Goal: Task Accomplishment & Management: Manage account settings

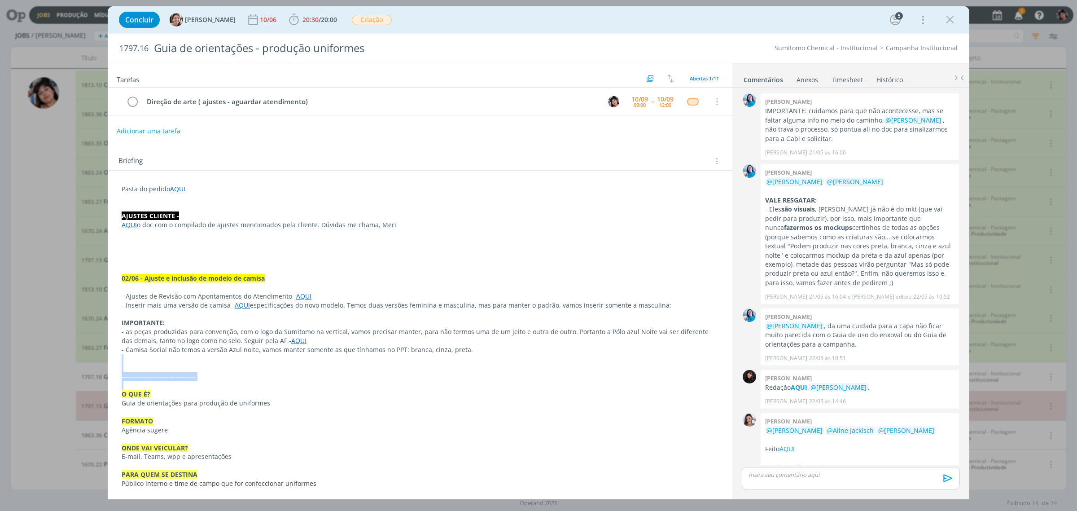
scroll to position [806, 0]
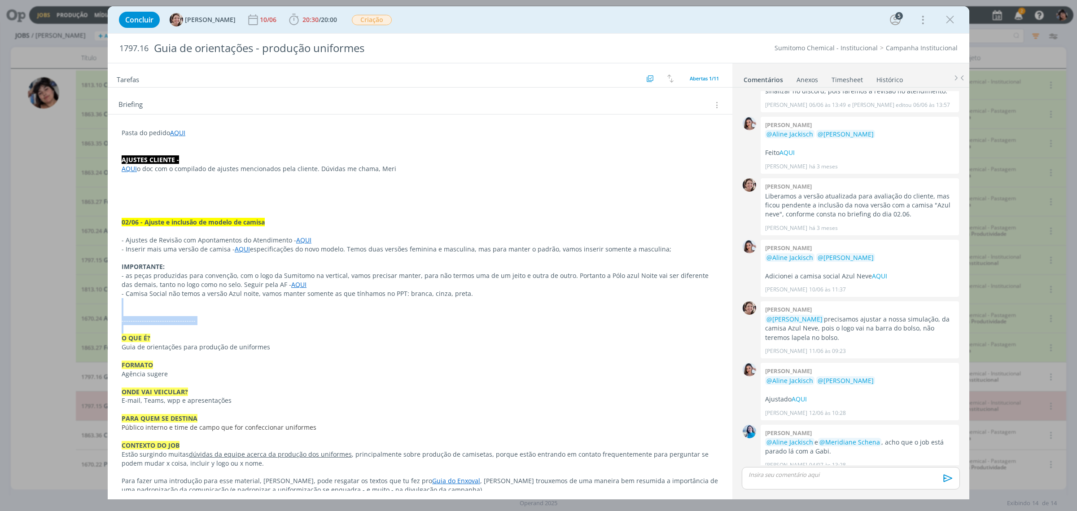
click at [950, 21] on icon "dialog" at bounding box center [950, 19] width 13 height 13
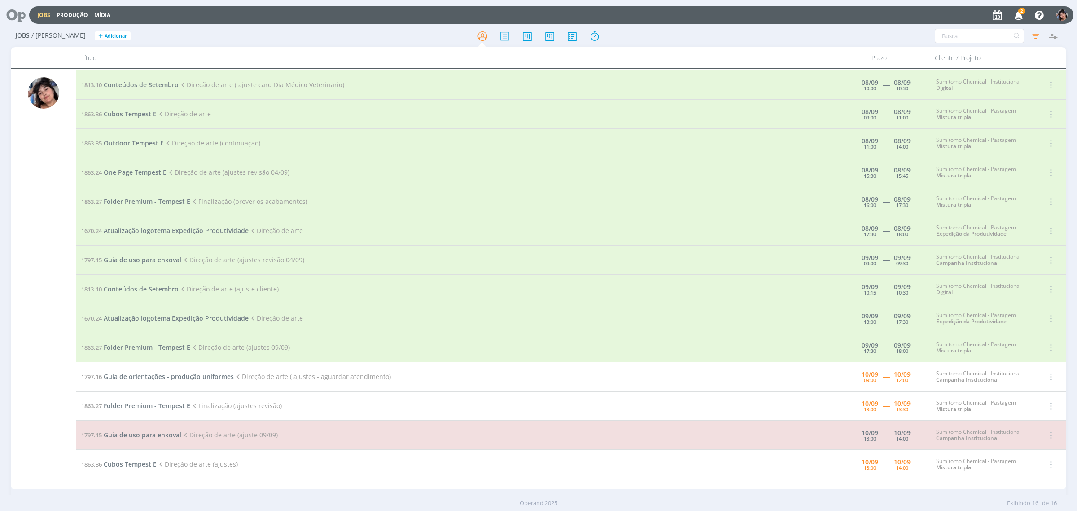
click at [1017, 14] on icon "button" at bounding box center [1019, 14] width 16 height 15
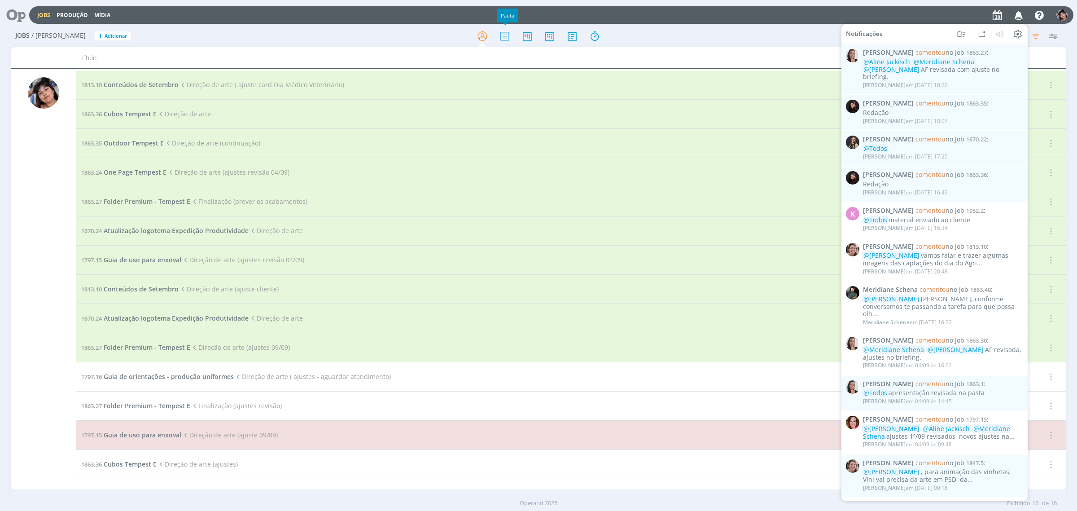
click at [612, 68] on div "Título" at bounding box center [452, 57] width 753 height 21
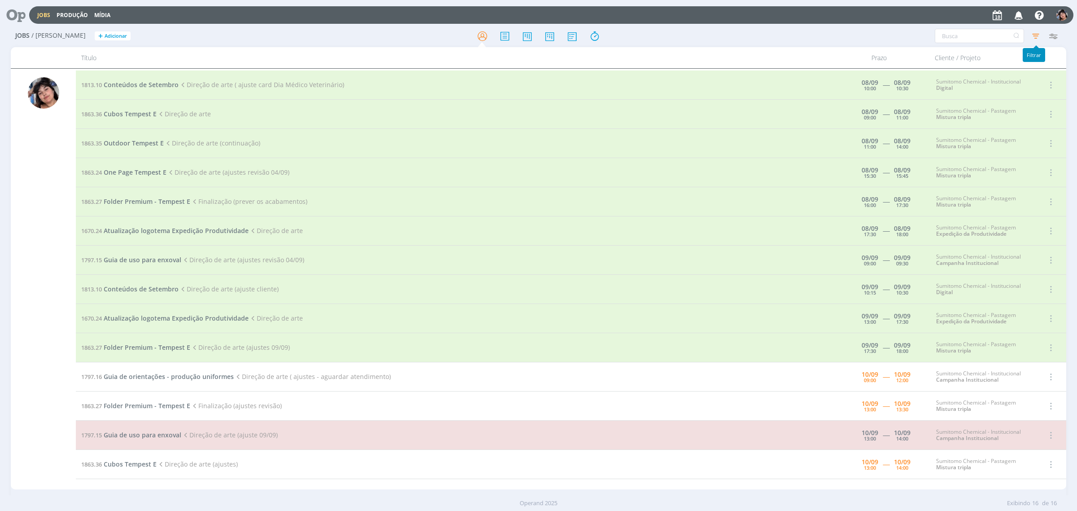
click at [1035, 40] on icon "button" at bounding box center [1036, 36] width 16 height 16
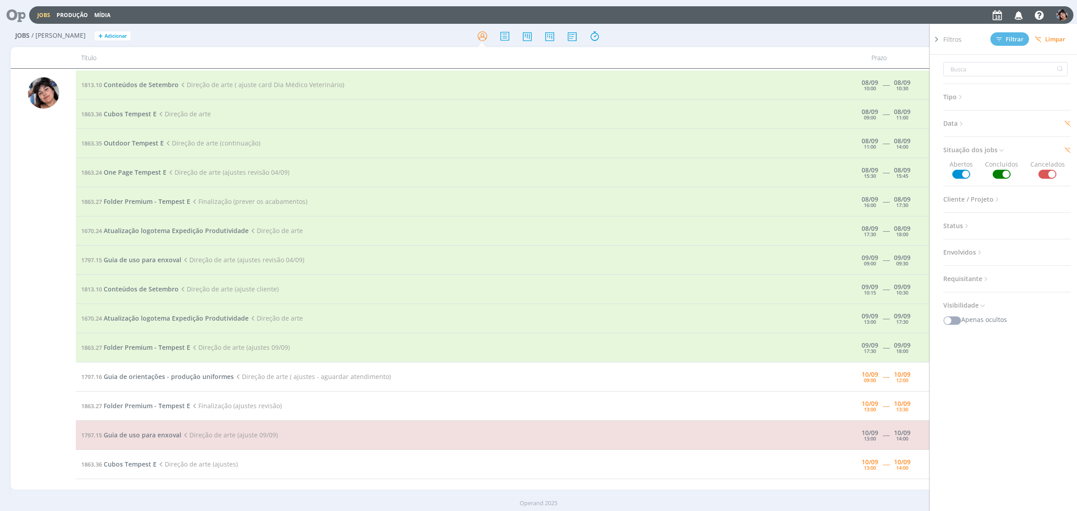
click at [968, 127] on h3 "Data" at bounding box center [1007, 124] width 127 height 12
click at [957, 124] on span "Data" at bounding box center [955, 124] width 22 height 12
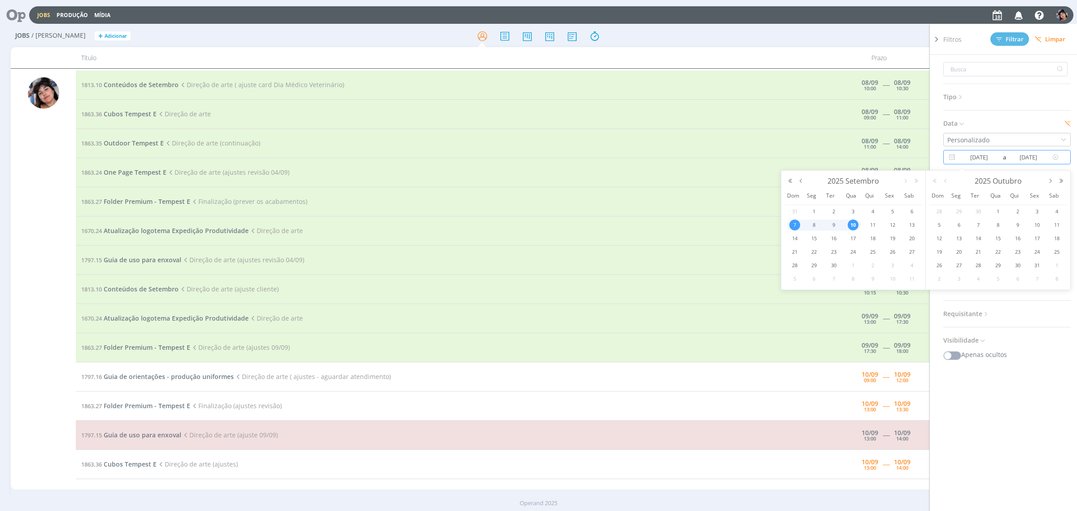
click at [989, 160] on input "[DATE]" at bounding box center [980, 157] width 44 height 11
click at [798, 181] on button "button" at bounding box center [801, 181] width 11 height 6
click at [870, 241] on span "14" at bounding box center [873, 238] width 11 height 11
click at [1019, 211] on span "2" at bounding box center [1018, 211] width 11 height 11
type input "[DATE]"
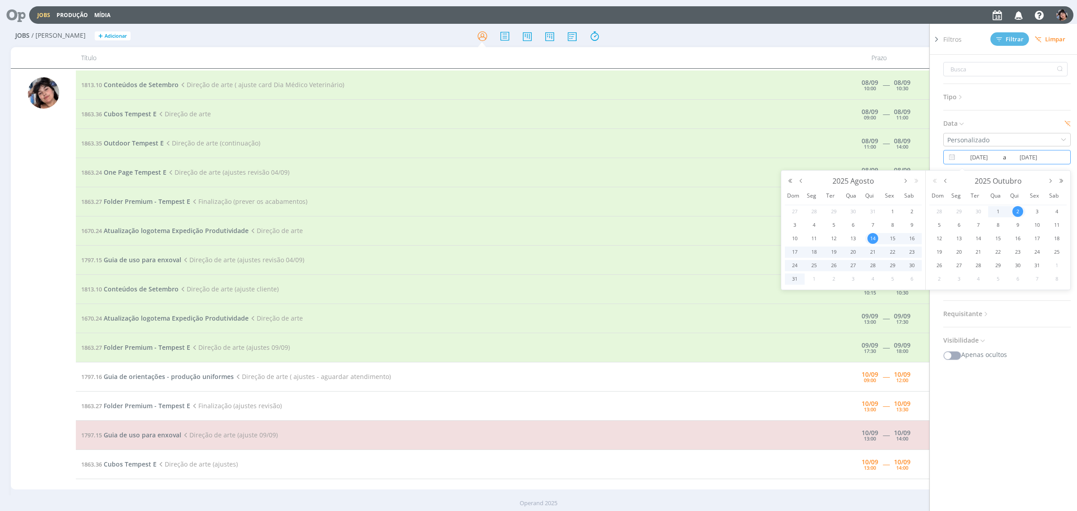
type input "[DATE]"
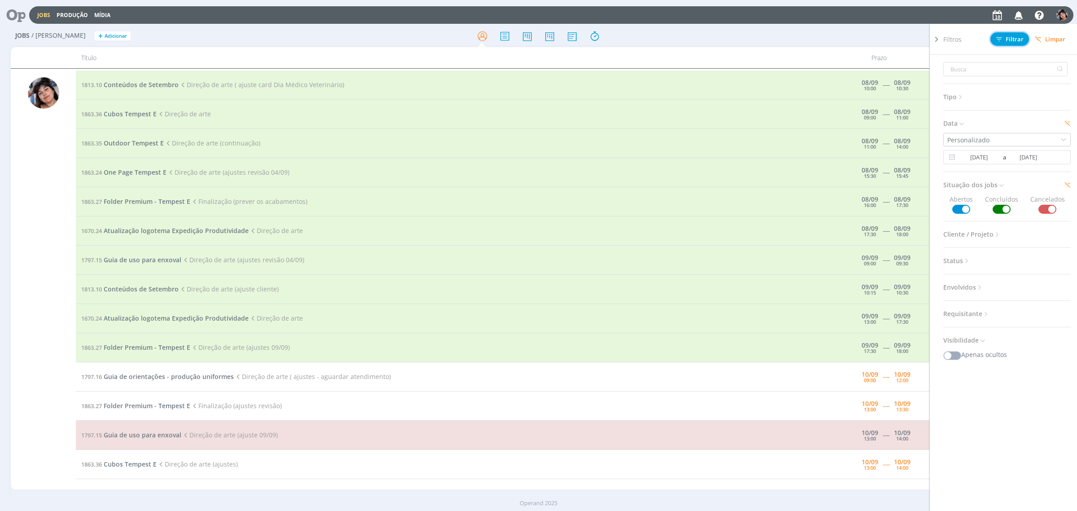
click at [1020, 43] on button "Filtrar" at bounding box center [1010, 38] width 39 height 13
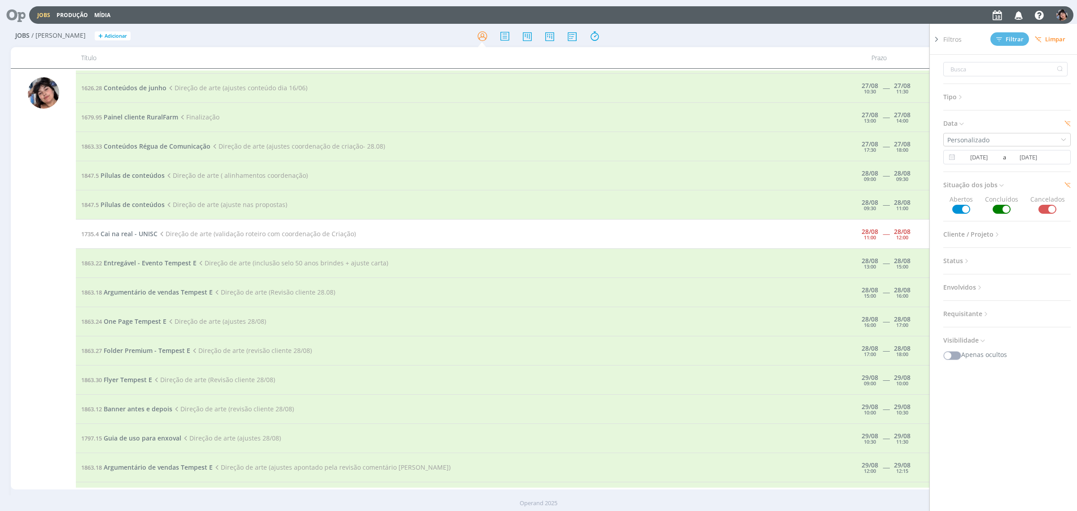
scroll to position [1743, 0]
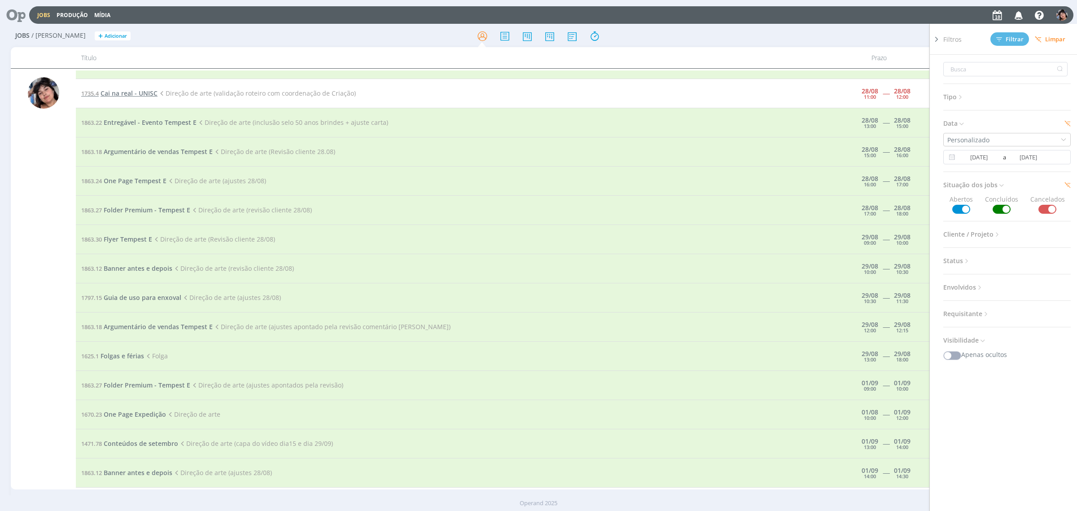
click at [136, 95] on span "Cai na real - UNISC" at bounding box center [129, 93] width 57 height 9
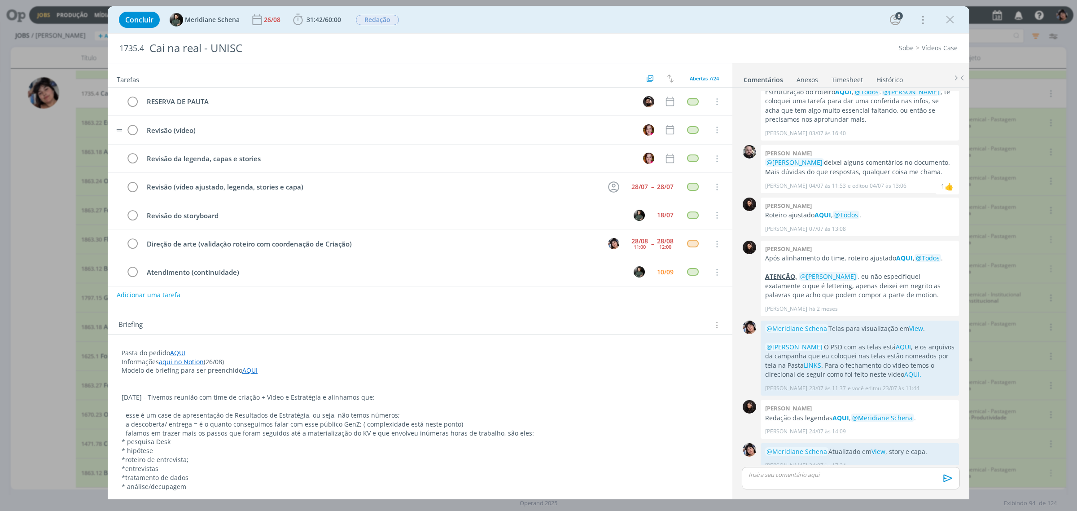
scroll to position [10, 0]
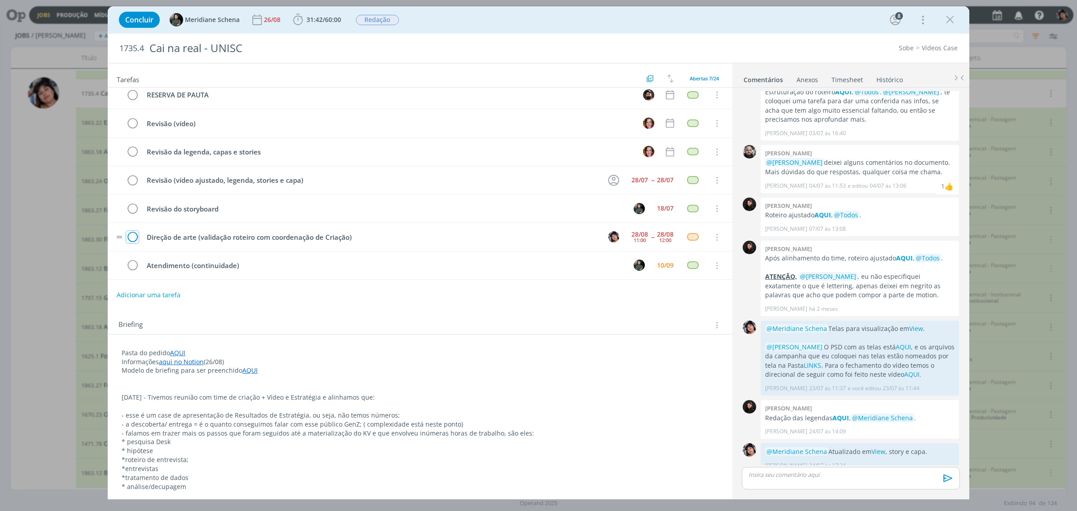
click at [135, 238] on icon "dialog" at bounding box center [132, 237] width 13 height 13
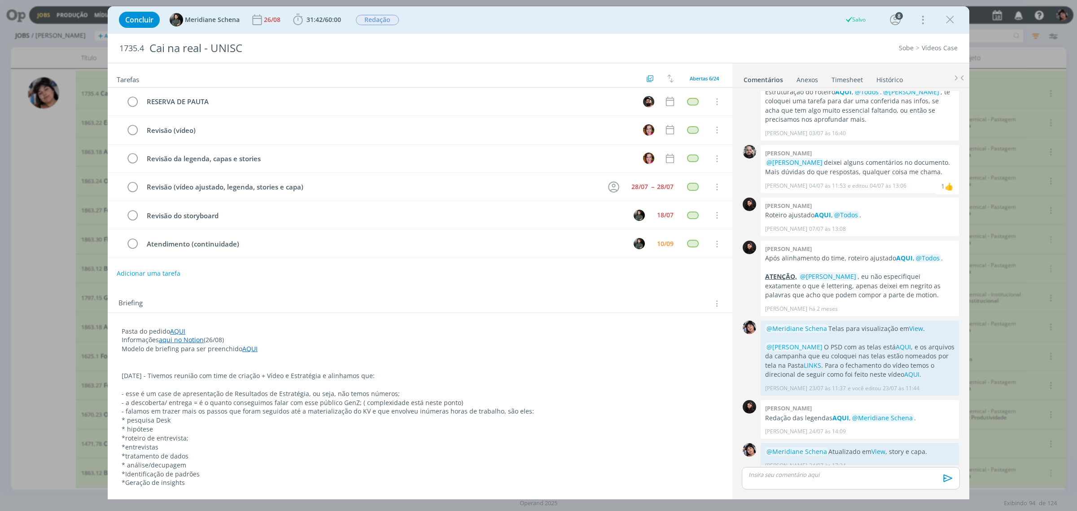
scroll to position [102, 0]
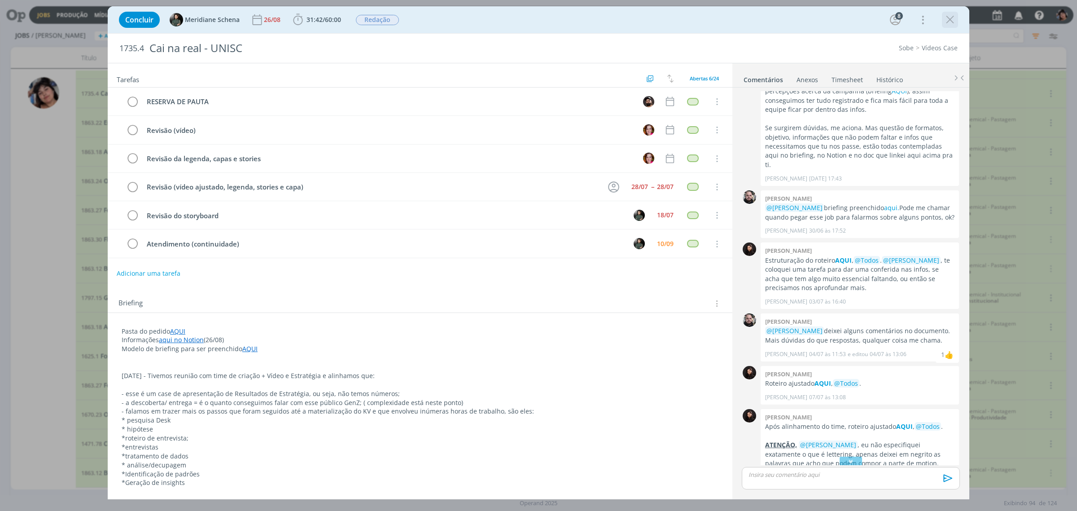
click at [955, 23] on icon "dialog" at bounding box center [950, 19] width 13 height 13
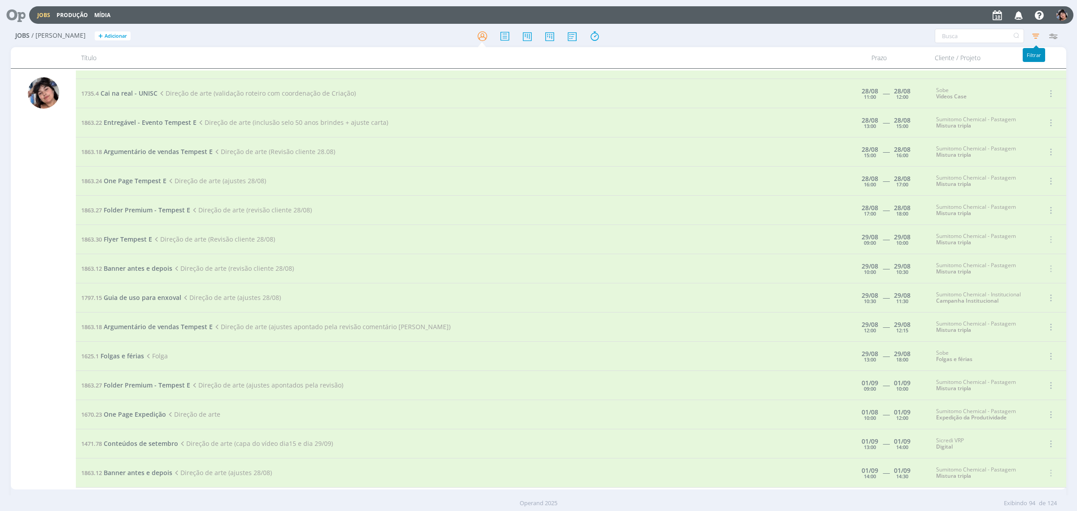
click at [1036, 36] on icon "button" at bounding box center [1036, 36] width 16 height 16
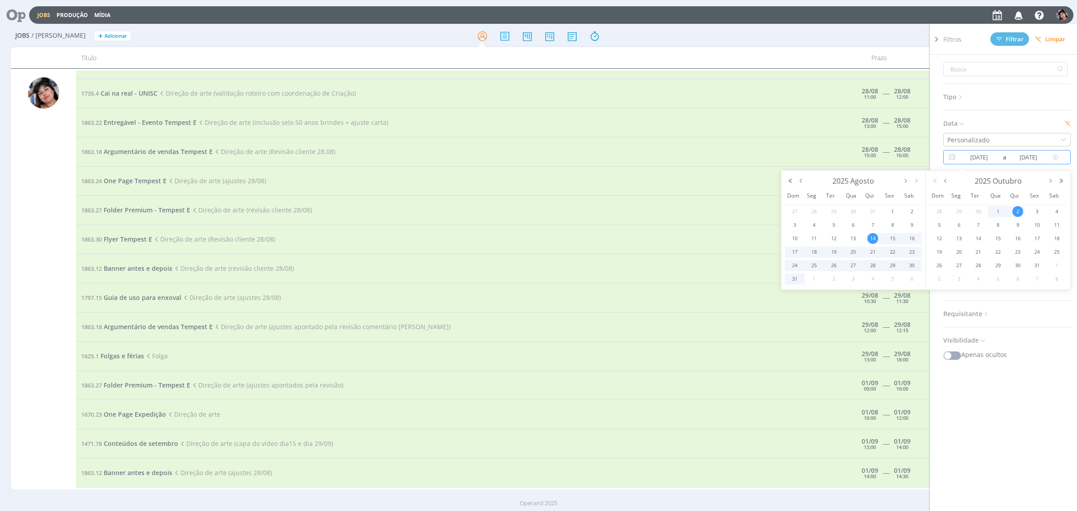
click at [984, 162] on input "[DATE]" at bounding box center [980, 157] width 44 height 11
click at [903, 183] on button "button" at bounding box center [906, 181] width 11 height 6
click at [816, 225] on span "8" at bounding box center [814, 225] width 11 height 11
click at [892, 229] on span "12" at bounding box center [892, 225] width 11 height 11
type input "[DATE]"
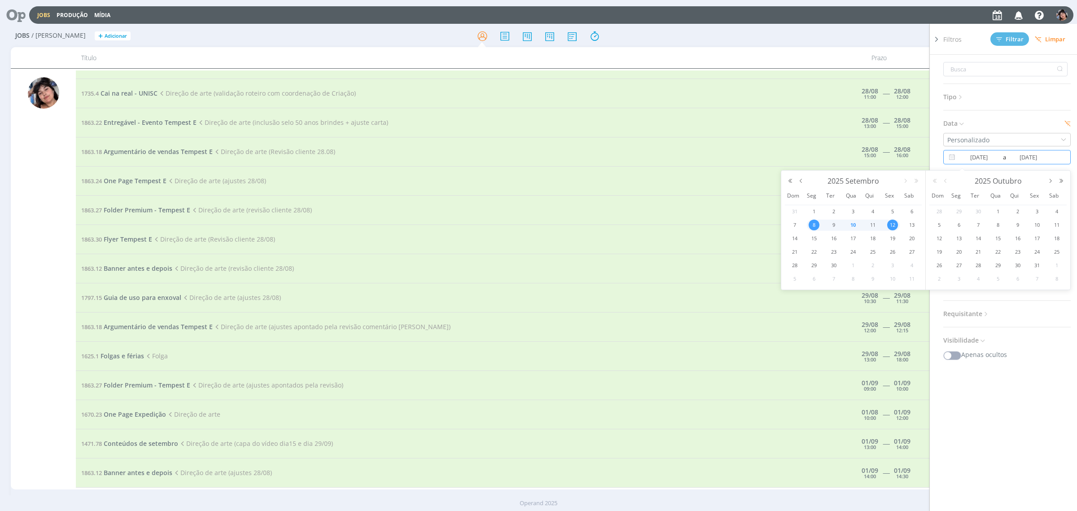
type input "[DATE]"
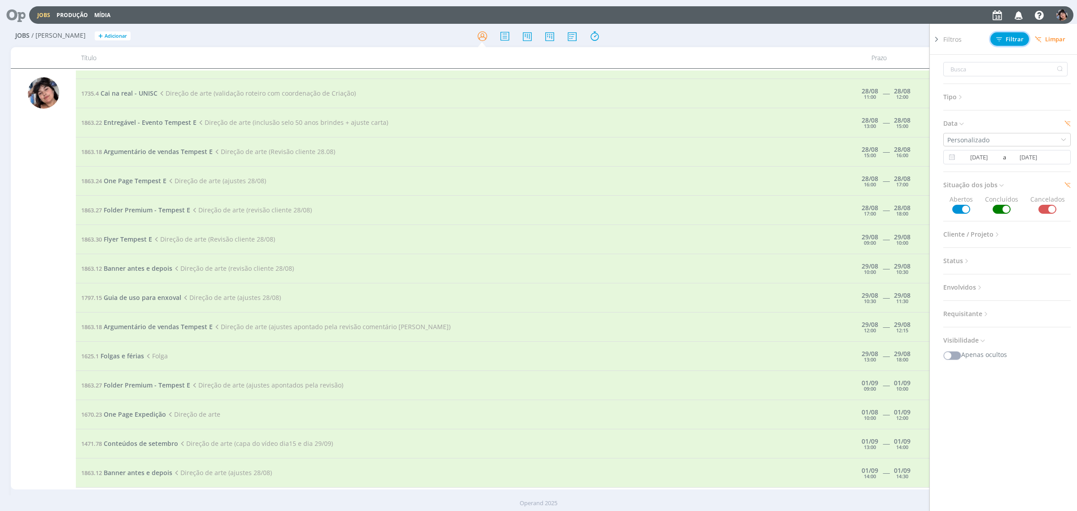
click at [1019, 41] on span "Filtrar" at bounding box center [1010, 39] width 27 height 6
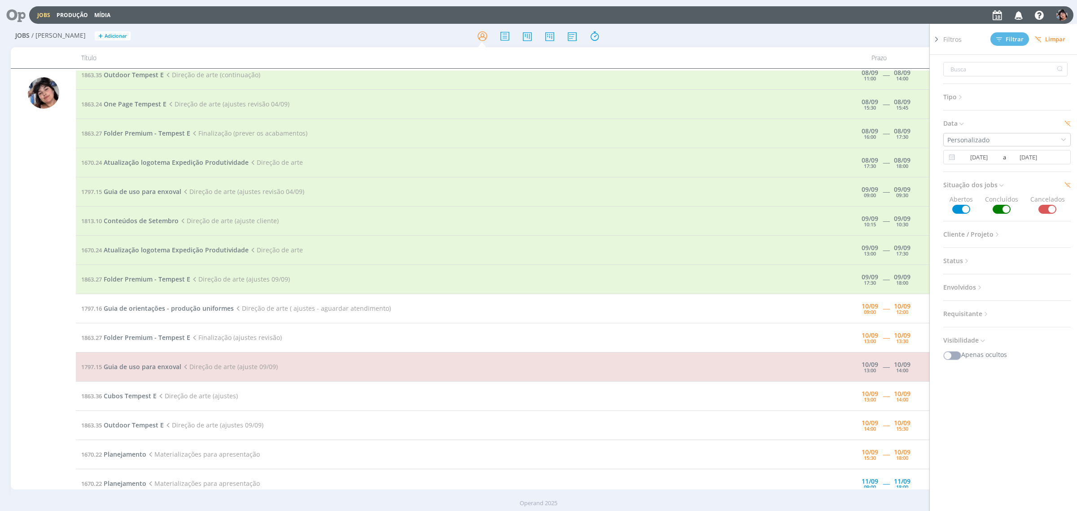
scroll to position [119, 0]
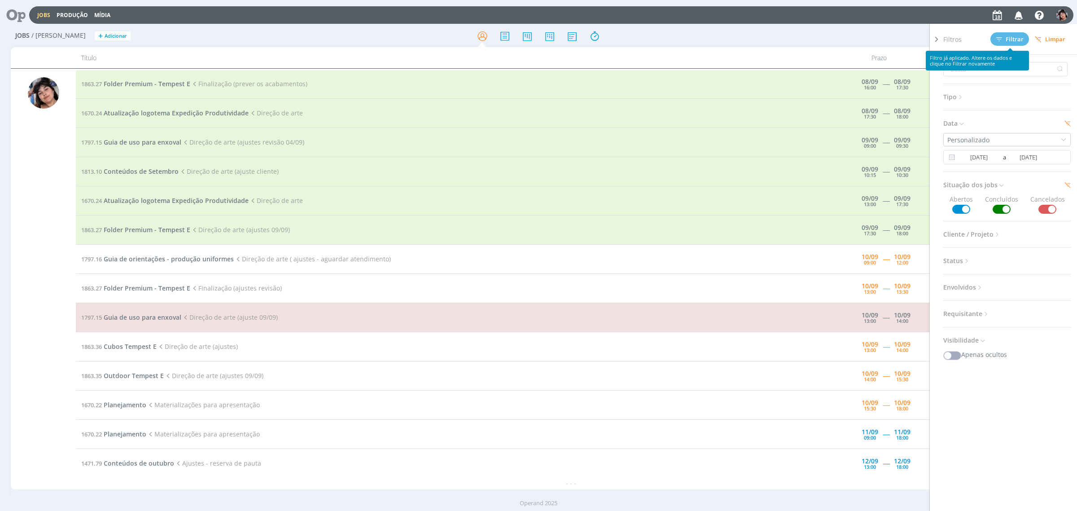
click at [865, 43] on div "Filtros Filtrar [GEOGRAPHIC_DATA] Tipo Jobs e Tarefas Data Personalizado [DATE]…" at bounding box center [890, 36] width 343 height 14
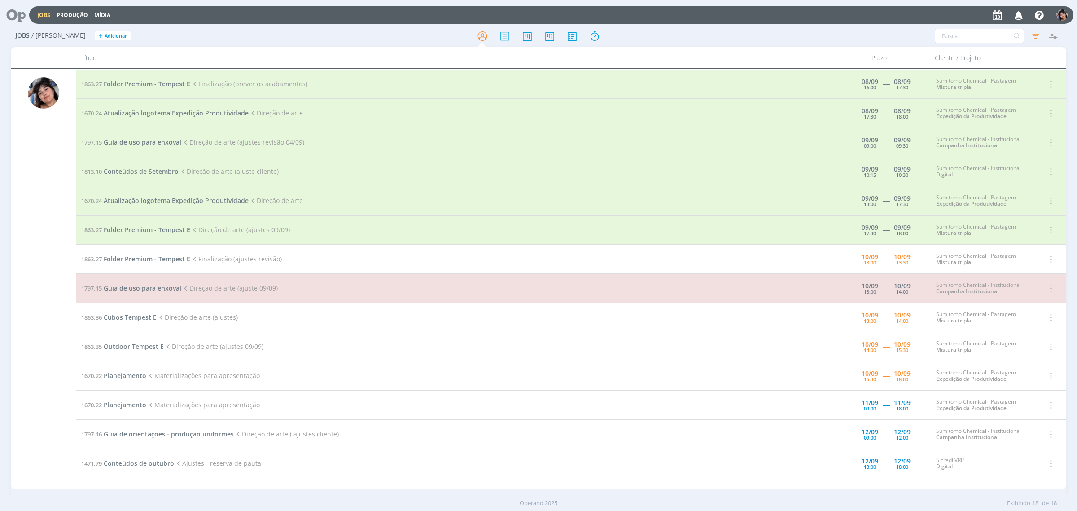
click at [209, 435] on span "Guia de orientações - produção uniformes" at bounding box center [169, 434] width 130 height 9
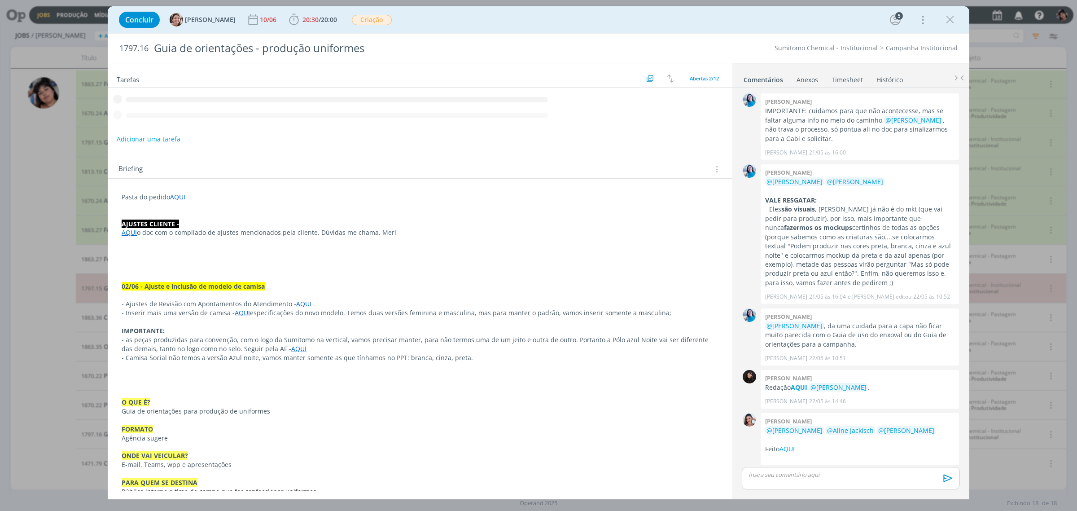
scroll to position [806, 0]
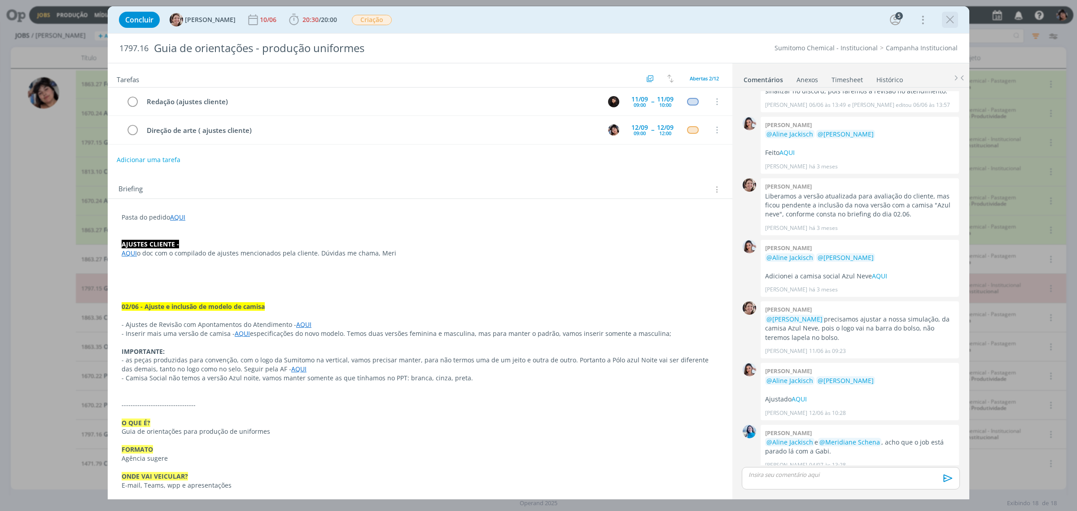
click at [946, 17] on icon "dialog" at bounding box center [950, 19] width 13 height 13
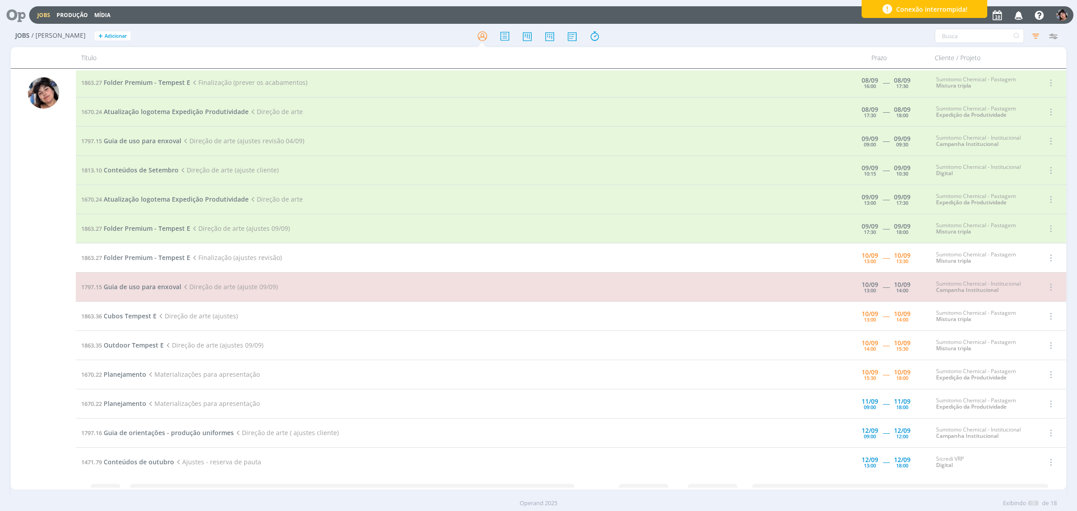
scroll to position [119, 0]
click at [160, 435] on span "Guia de orientações - produção uniformes" at bounding box center [169, 434] width 130 height 9
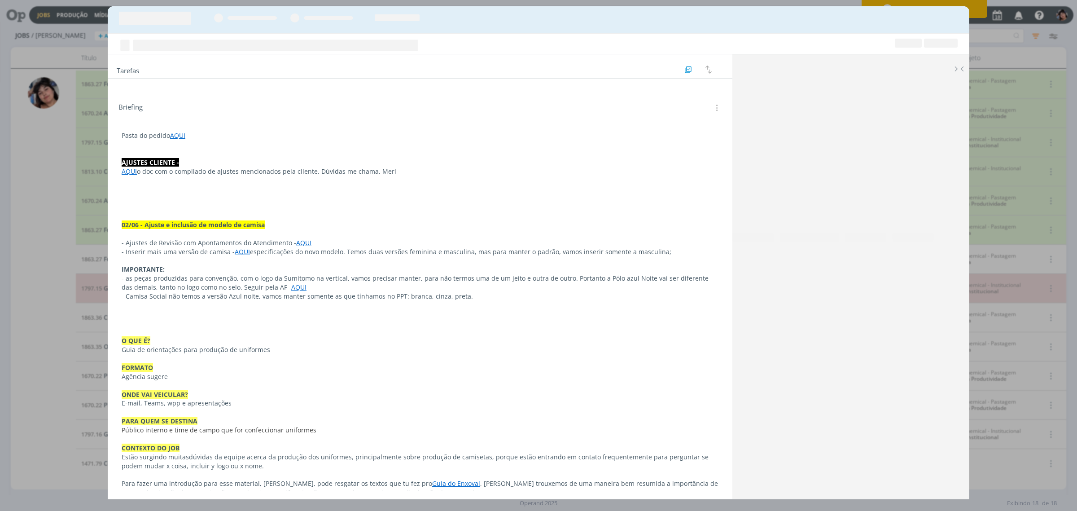
scroll to position [806, 0]
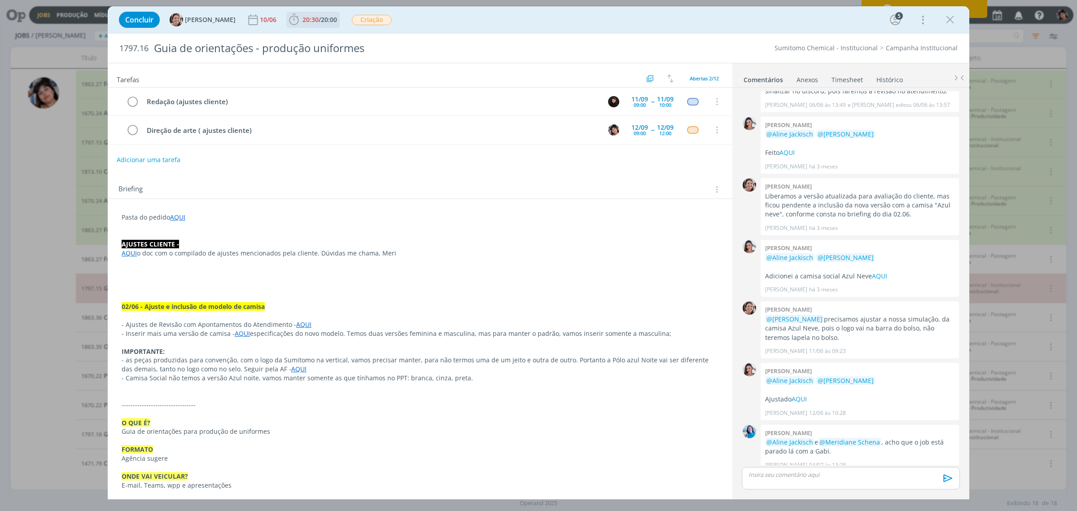
click at [310, 20] on span "20:30" at bounding box center [311, 19] width 16 height 9
click at [360, 40] on button "Apontar" at bounding box center [374, 39] width 37 height 9
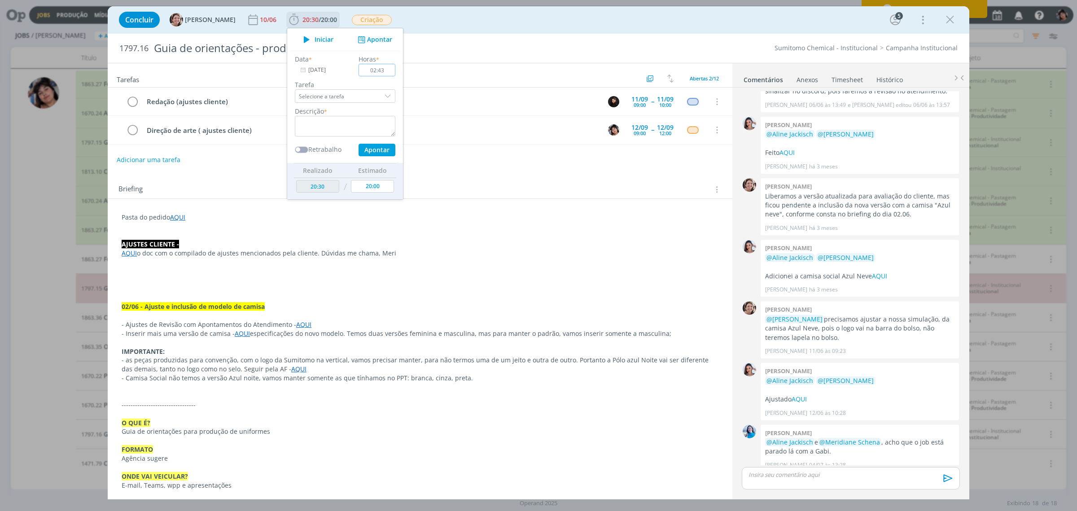
type input "02:43"
click at [337, 95] on input "Selecione a tarefa" at bounding box center [345, 95] width 101 height 13
click at [356, 135] on div "Direção de arte ( ajustes cliente) - [PERSON_NAME]" at bounding box center [343, 135] width 85 height 7
type input "Direção de arte ( ajustes cliente)"
click at [330, 130] on textarea "dialog" at bounding box center [345, 126] width 101 height 21
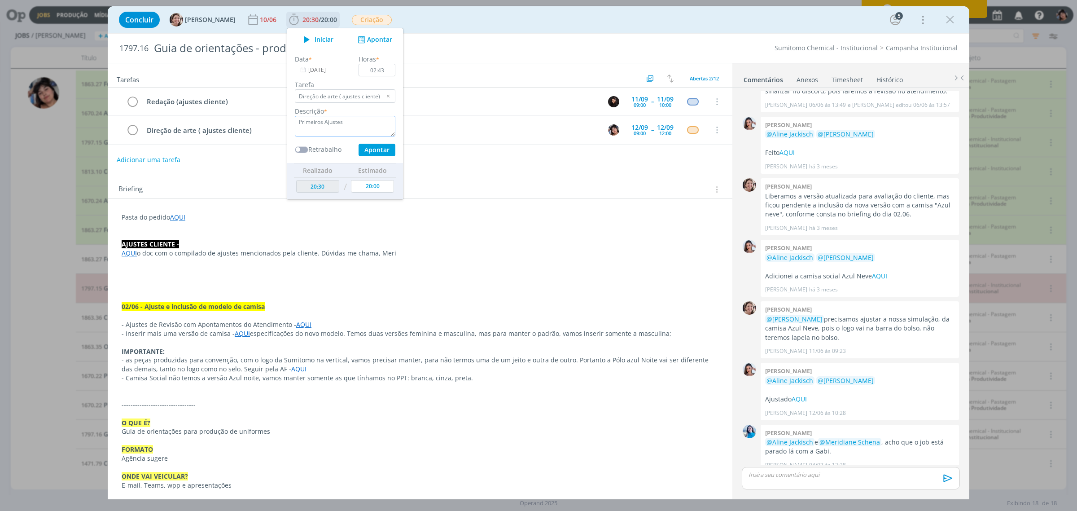
type textarea "Primeiros Ajustes"
click at [378, 154] on button "Apontar" at bounding box center [377, 150] width 37 height 13
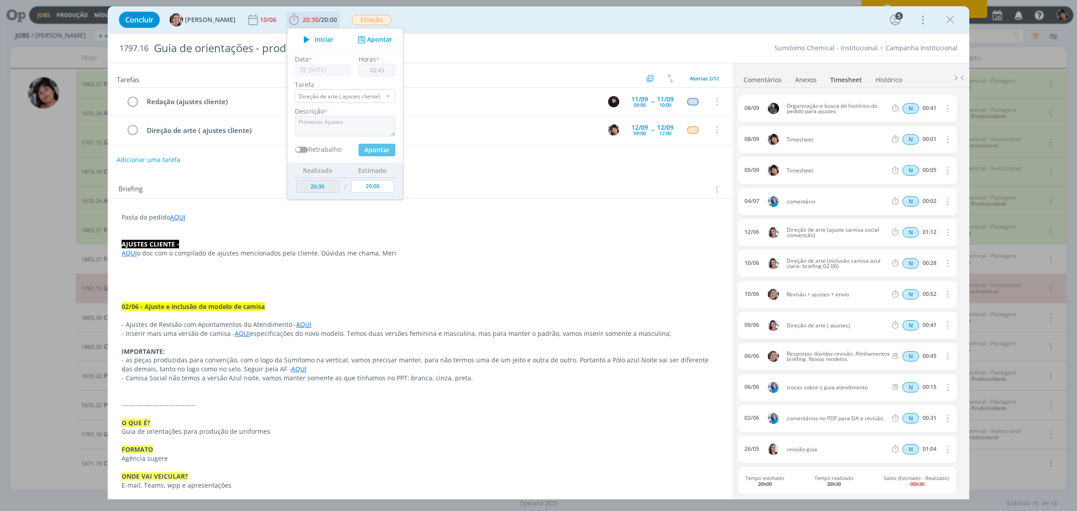
type input "23:13"
type input "00:00"
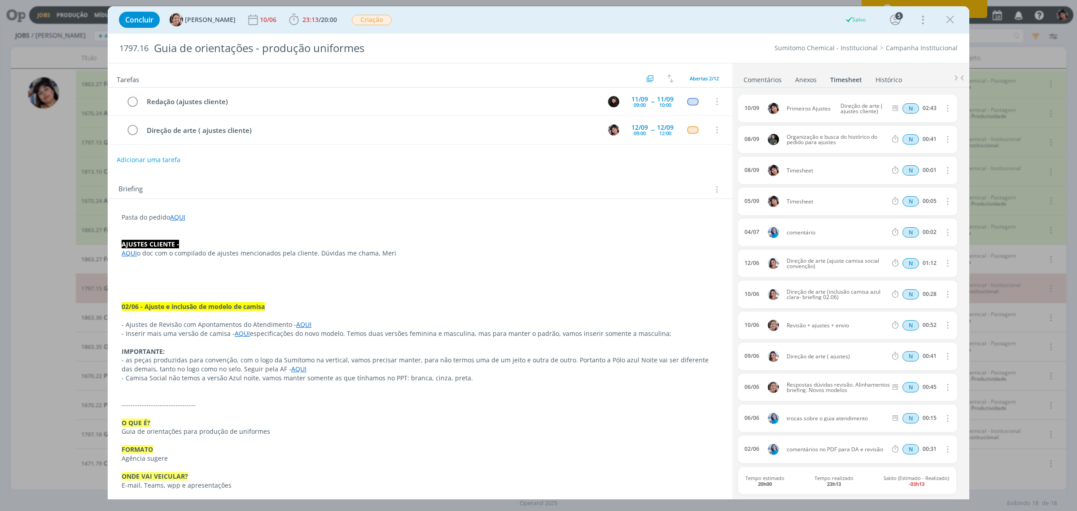
click at [744, 83] on link "Comentários" at bounding box center [762, 77] width 39 height 13
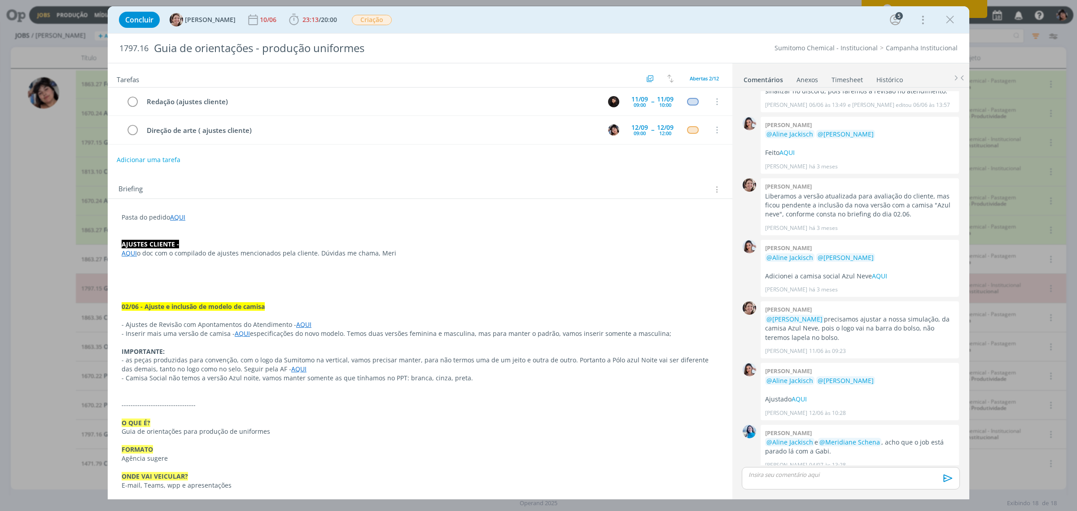
click at [800, 470] on p "dialog" at bounding box center [851, 474] width 204 height 8
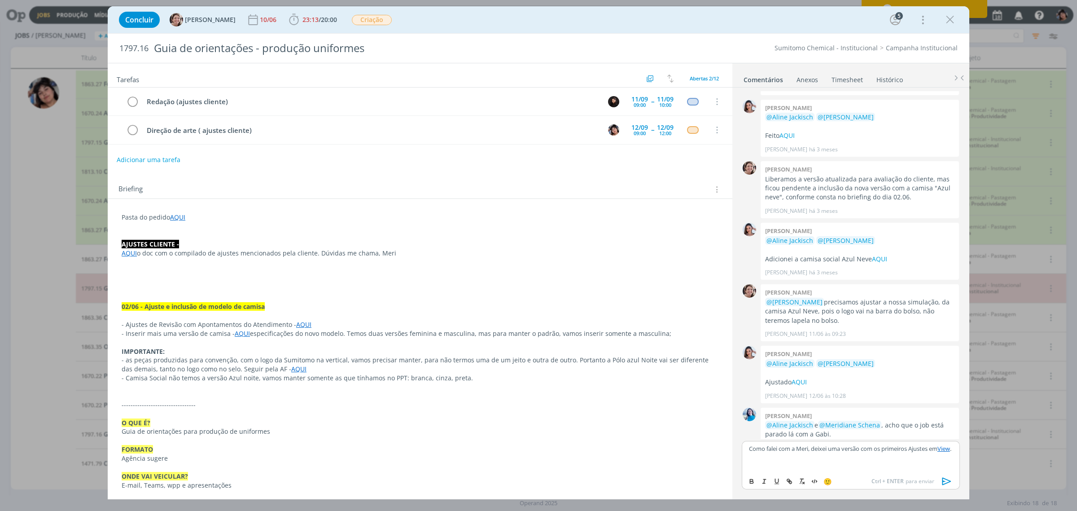
click at [1014, 439] on div "Concluir [PERSON_NAME] [DATE] 23:13 / 20:00 Iniciar Apontar Data * [DATE] Horas…" at bounding box center [538, 255] width 1077 height 511
click at [782, 476] on p "dialog" at bounding box center [851, 473] width 204 height 8
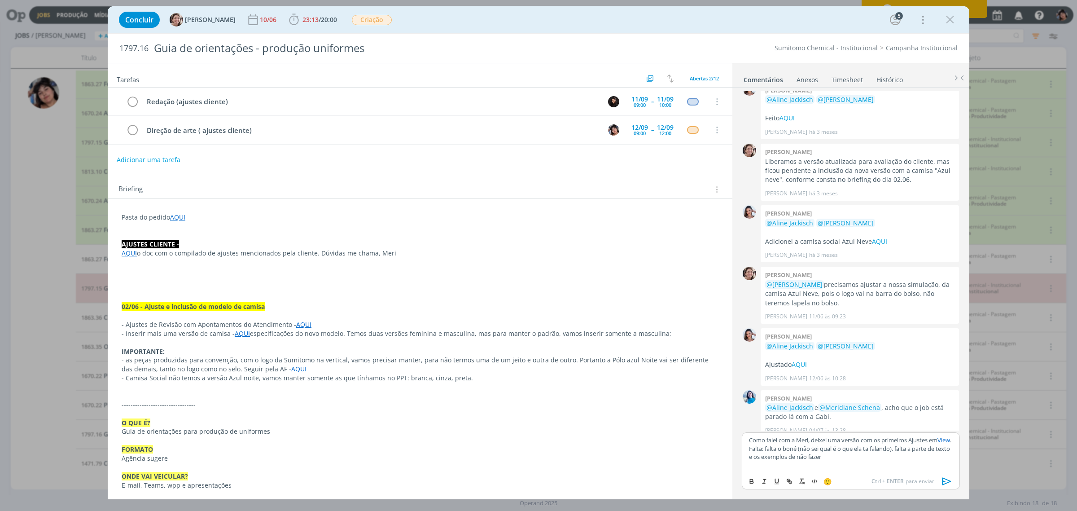
click at [767, 450] on p "Falta: falta o boné (não sei qual é o que ela ta falando), falta a parte de tex…" at bounding box center [851, 452] width 204 height 17
click at [787, 449] on p "Falta: Polo, falta o boné (não sei qual é o que ela ta falando), falta a parte …" at bounding box center [851, 452] width 204 height 17
click at [845, 460] on p "Falta: Polo, o boné (não sei qual é o que ela ta falando), falta a parte de tex…" at bounding box center [851, 452] width 204 height 17
click at [946, 484] on icon "dialog" at bounding box center [946, 480] width 13 height 13
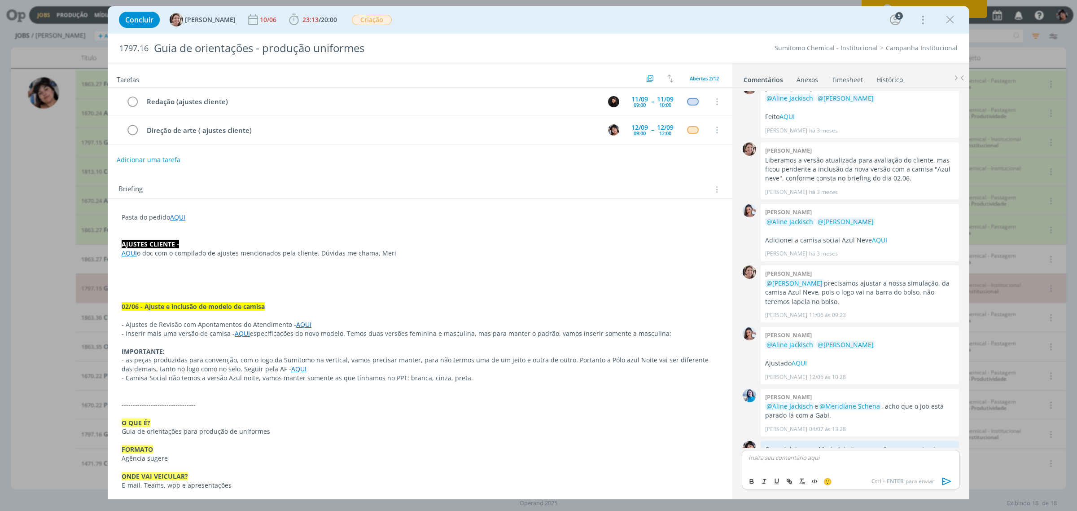
scroll to position [893, 0]
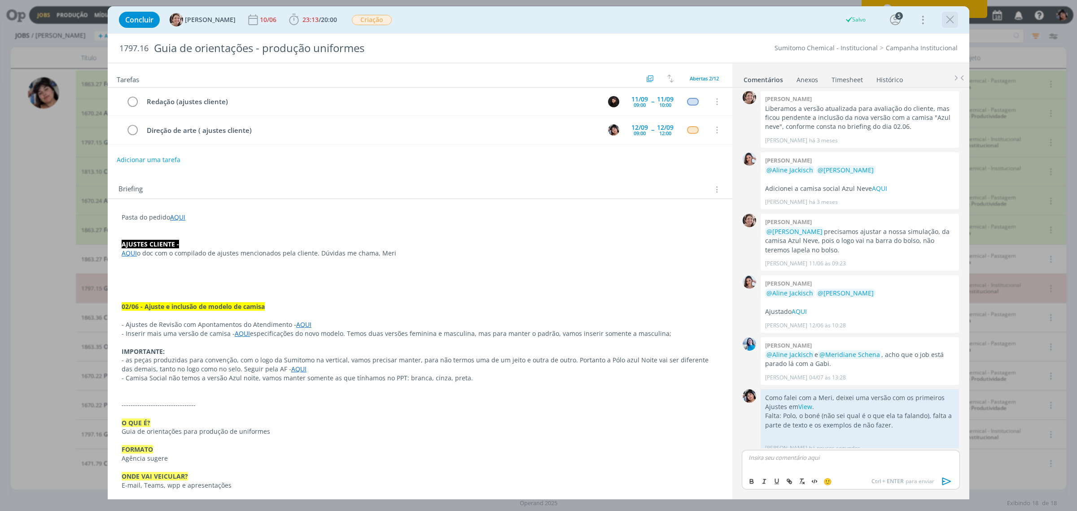
click at [948, 24] on icon "dialog" at bounding box center [950, 19] width 13 height 13
